Goal: Transaction & Acquisition: Purchase product/service

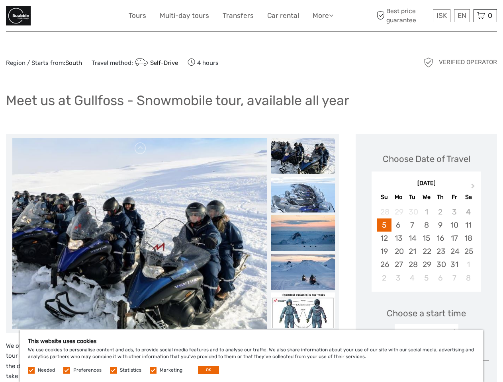
click at [322, 16] on link "More" at bounding box center [323, 16] width 21 height 12
click at [332, 15] on icon at bounding box center [331, 15] width 4 height 7
click at [441, 16] on span "ISK" at bounding box center [441, 16] width 10 height 8
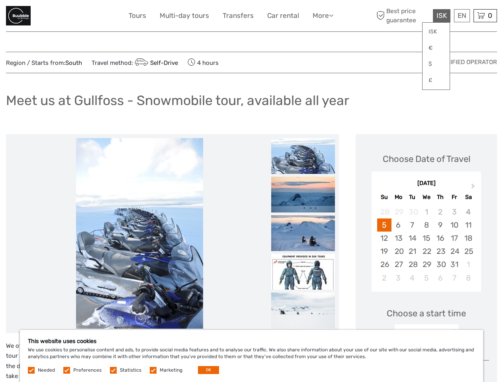
click at [462, 16] on div "EN English Español Deutsch" at bounding box center [462, 15] width 16 height 13
click at [485, 16] on div "0 Items Total 0 ISK Checkout The shopping cart is empty." at bounding box center [485, 15] width 23 height 13
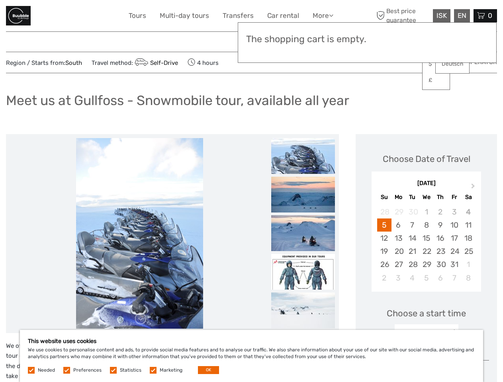
click at [139, 234] on img at bounding box center [139, 233] width 127 height 191
click at [141, 149] on link at bounding box center [140, 148] width 13 height 13
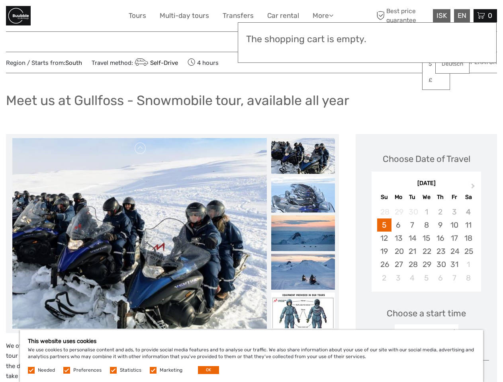
click at [141, 319] on link at bounding box center [140, 319] width 13 height 13
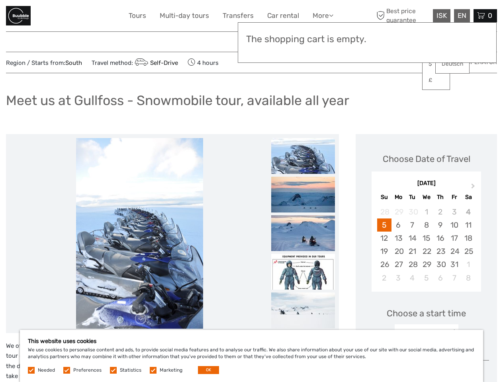
click at [303, 156] on img at bounding box center [303, 156] width 64 height 36
click at [303, 195] on img at bounding box center [303, 195] width 64 height 36
